Goal: Transaction & Acquisition: Purchase product/service

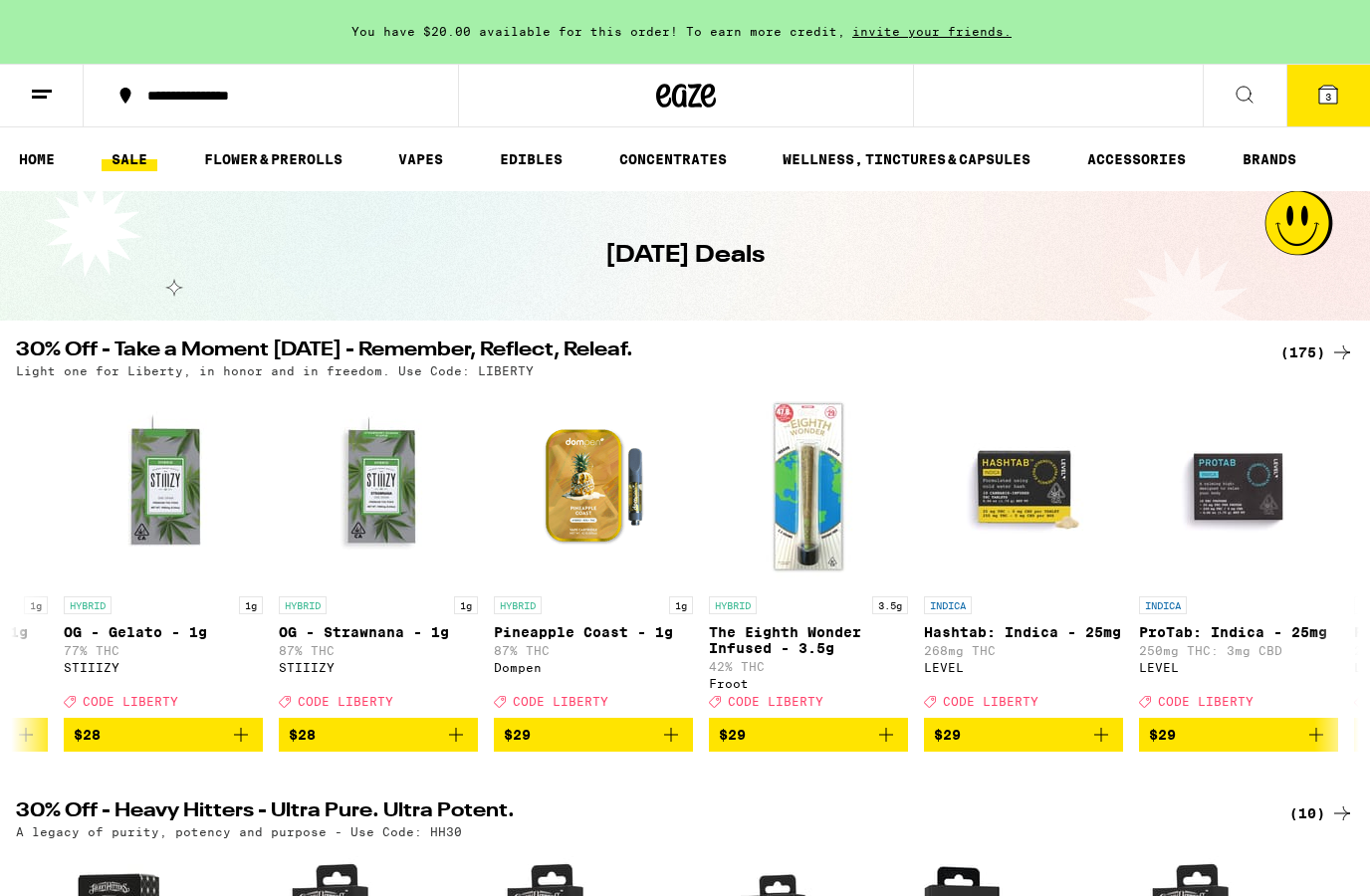
scroll to position [0, 22959]
click at [682, 746] on icon "Add to bag" at bounding box center [672, 734] width 24 height 24
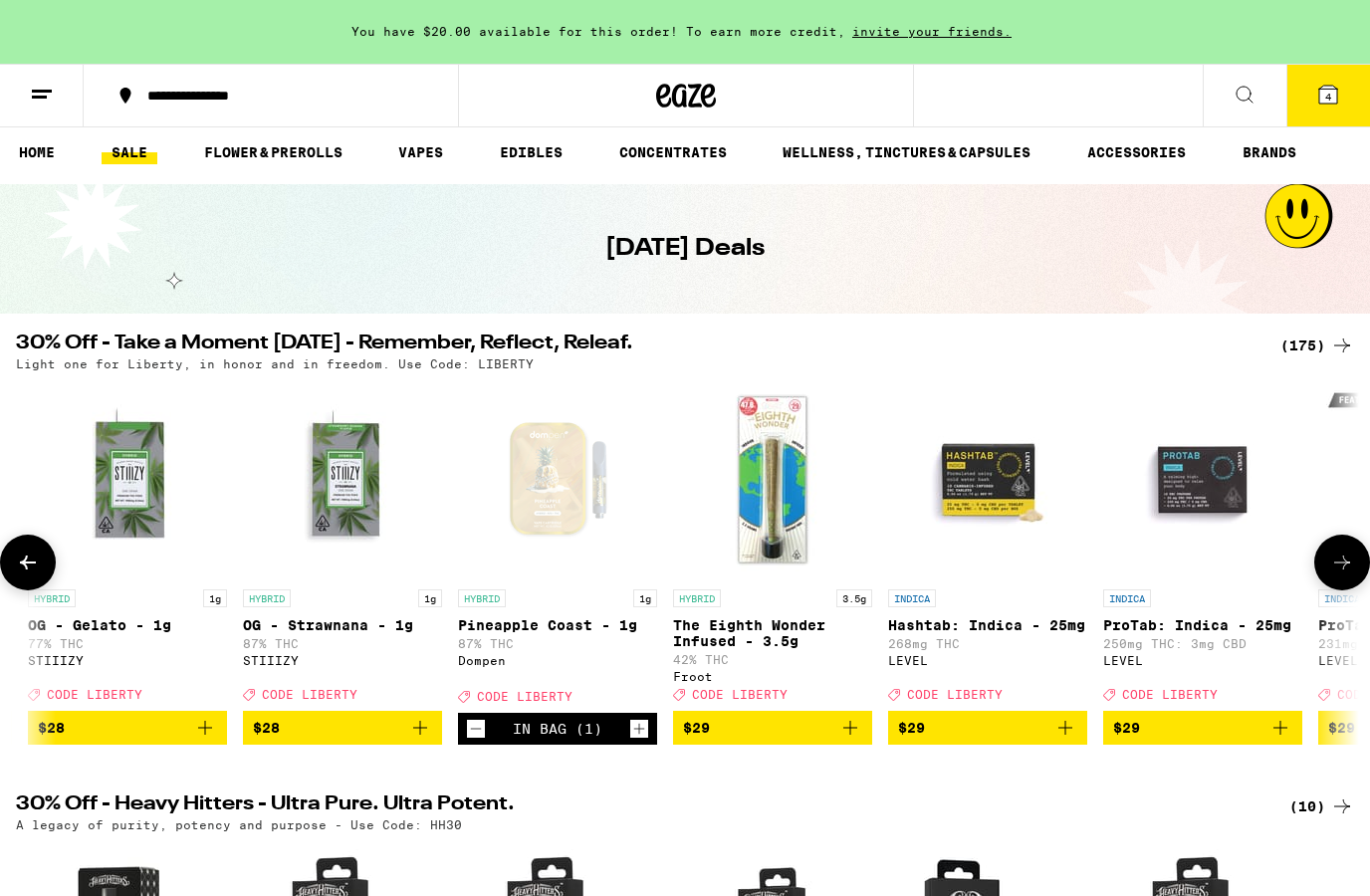
scroll to position [6, 0]
